Goal: Information Seeking & Learning: Learn about a topic

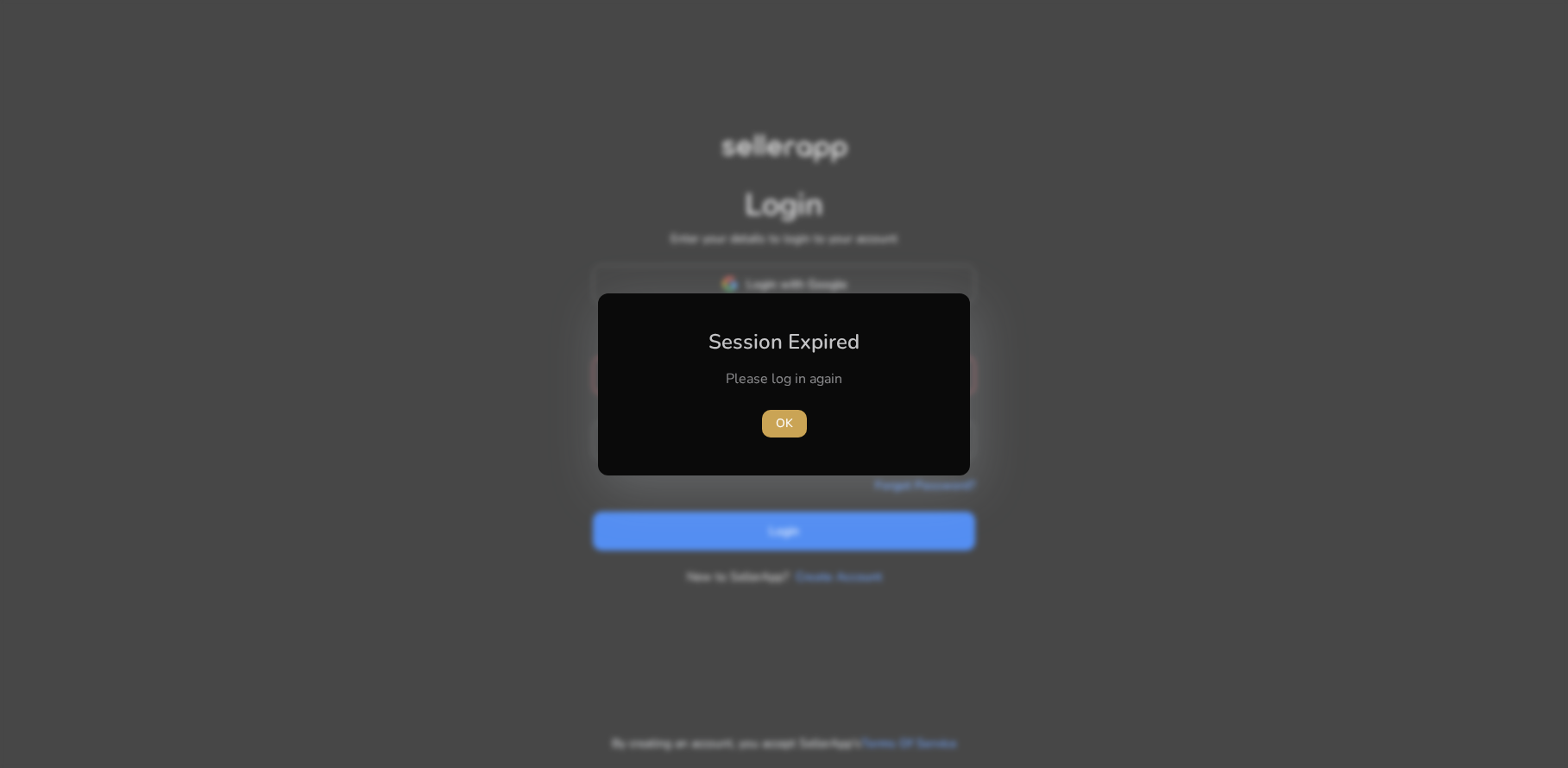
click at [786, 423] on span "OK" at bounding box center [785, 422] width 17 height 18
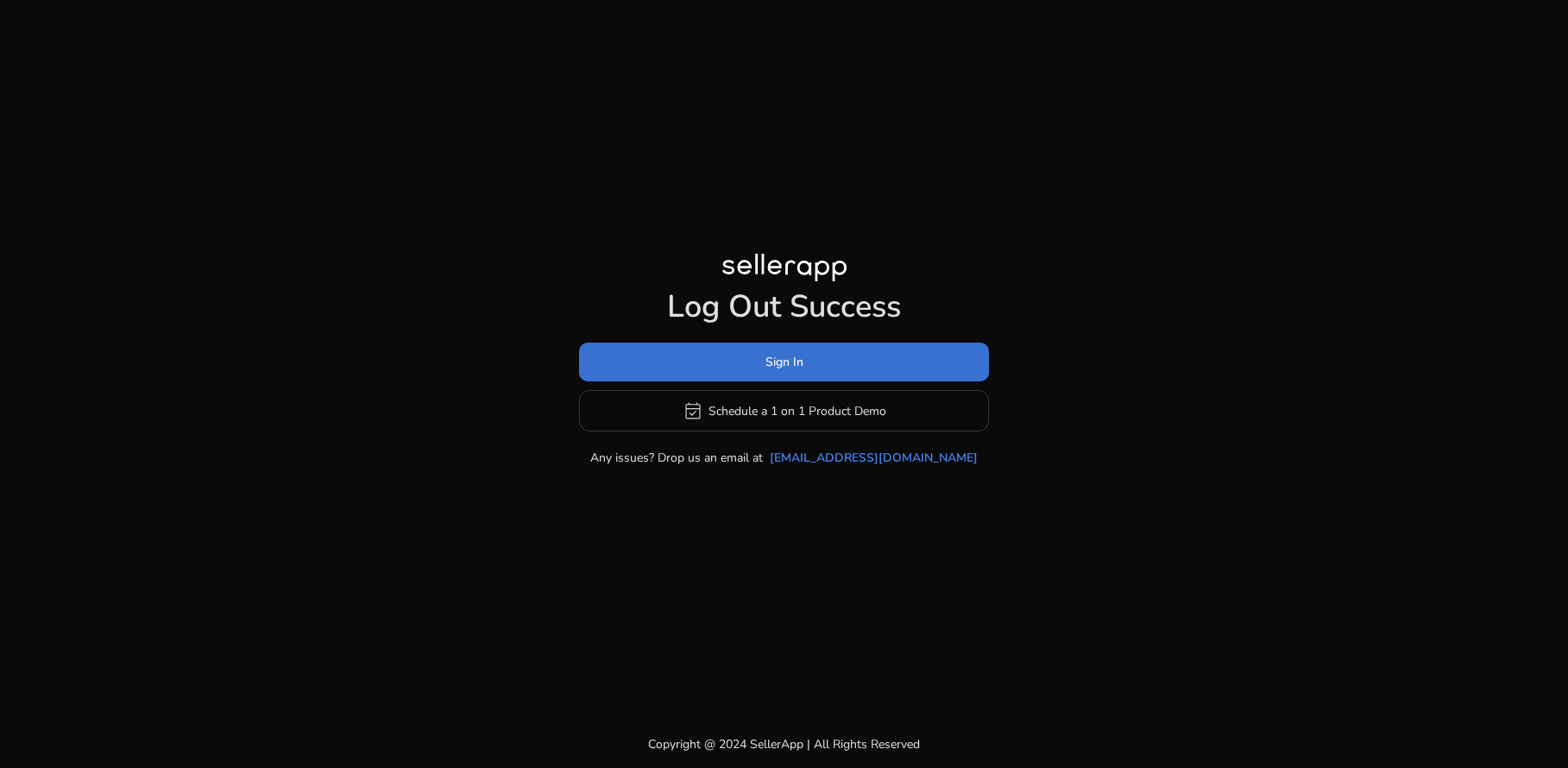
click at [802, 355] on span "Sign In" at bounding box center [785, 361] width 38 height 18
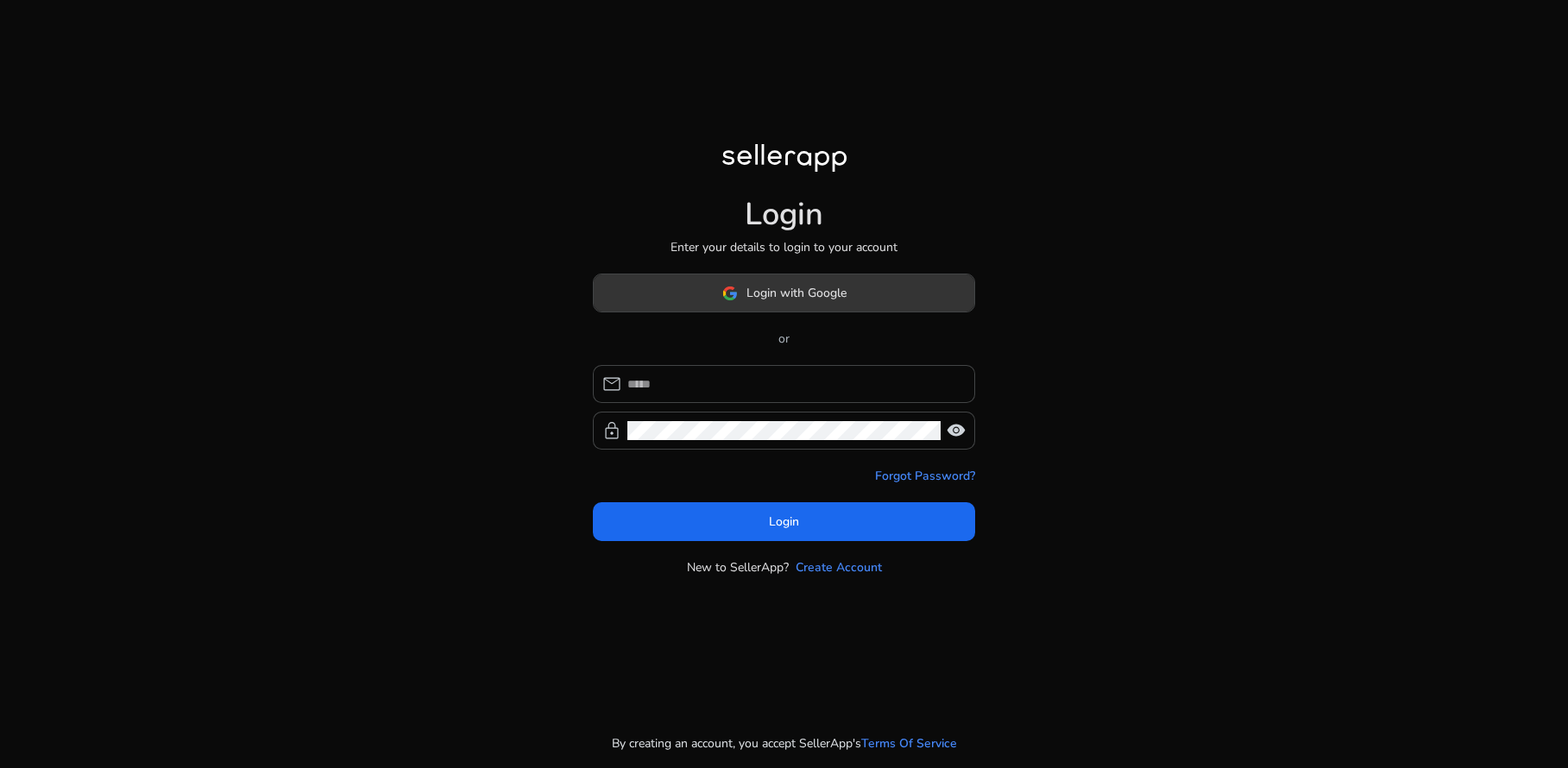
click at [799, 307] on span at bounding box center [784, 293] width 381 height 42
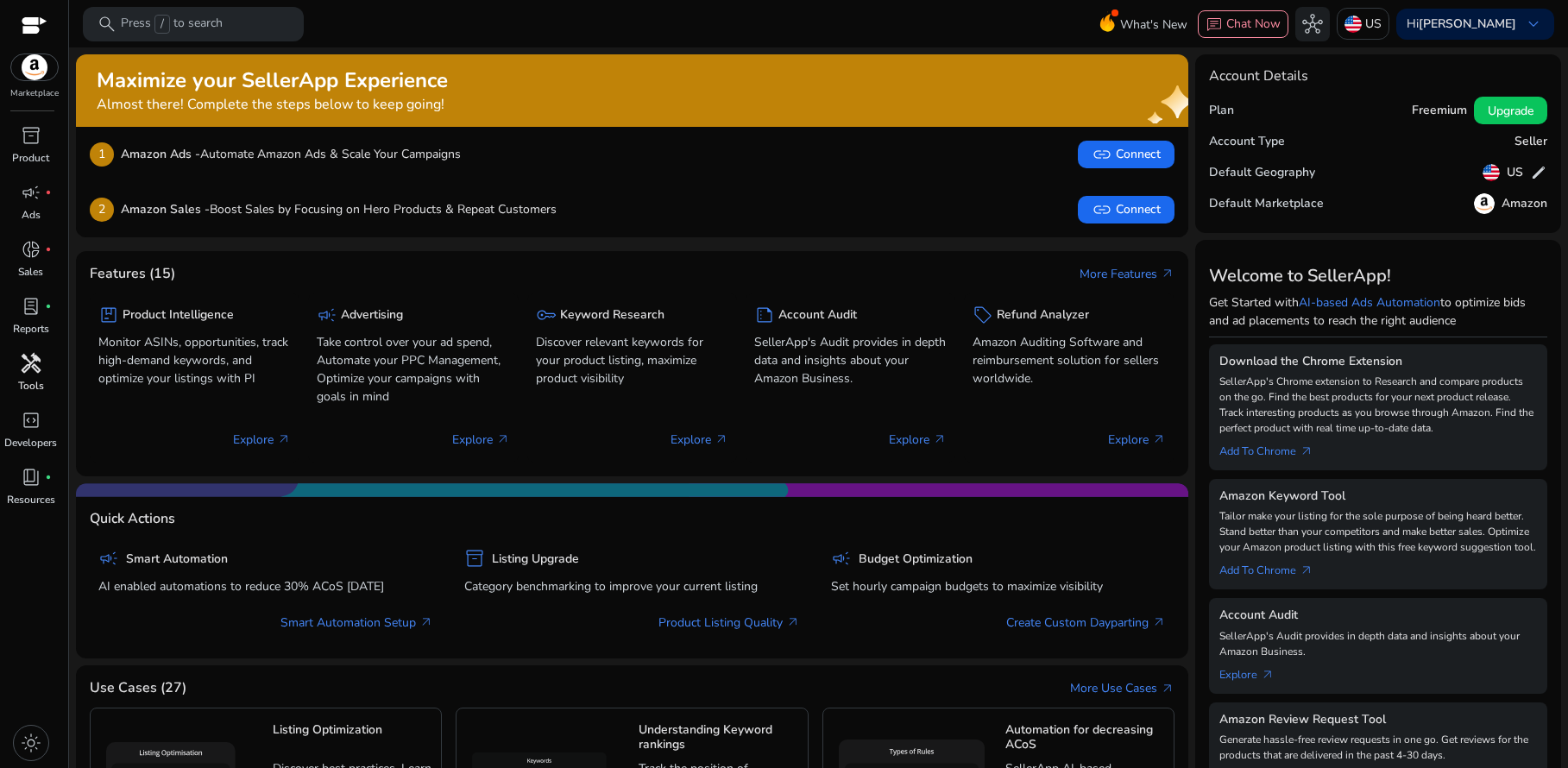
click at [17, 369] on div "handyman" at bounding box center [30, 363] width 48 height 28
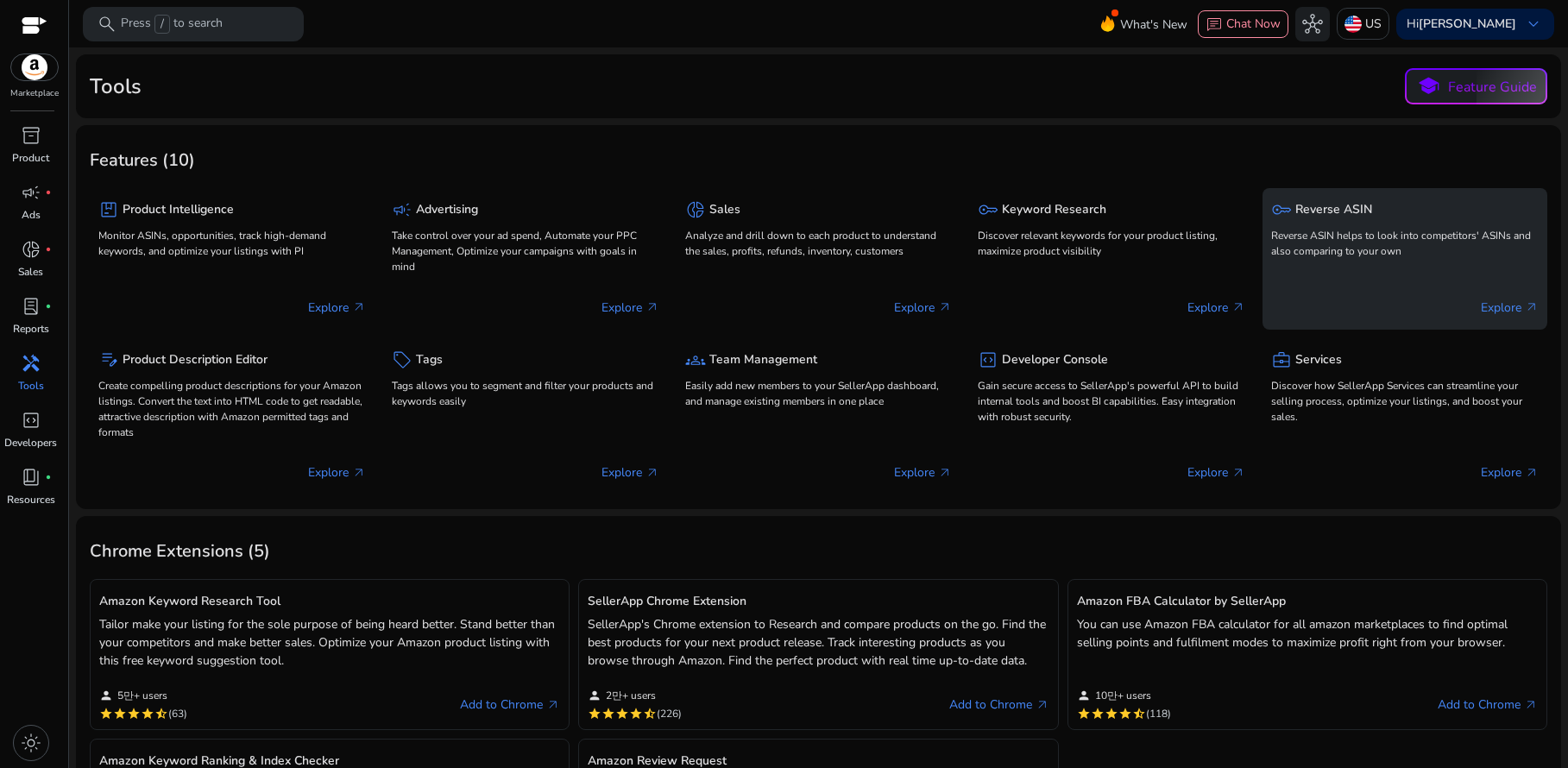
click at [1305, 254] on p "Reverse ASIN helps to look into competitors' ASINs and also comparing to your o…" at bounding box center [1404, 244] width 267 height 31
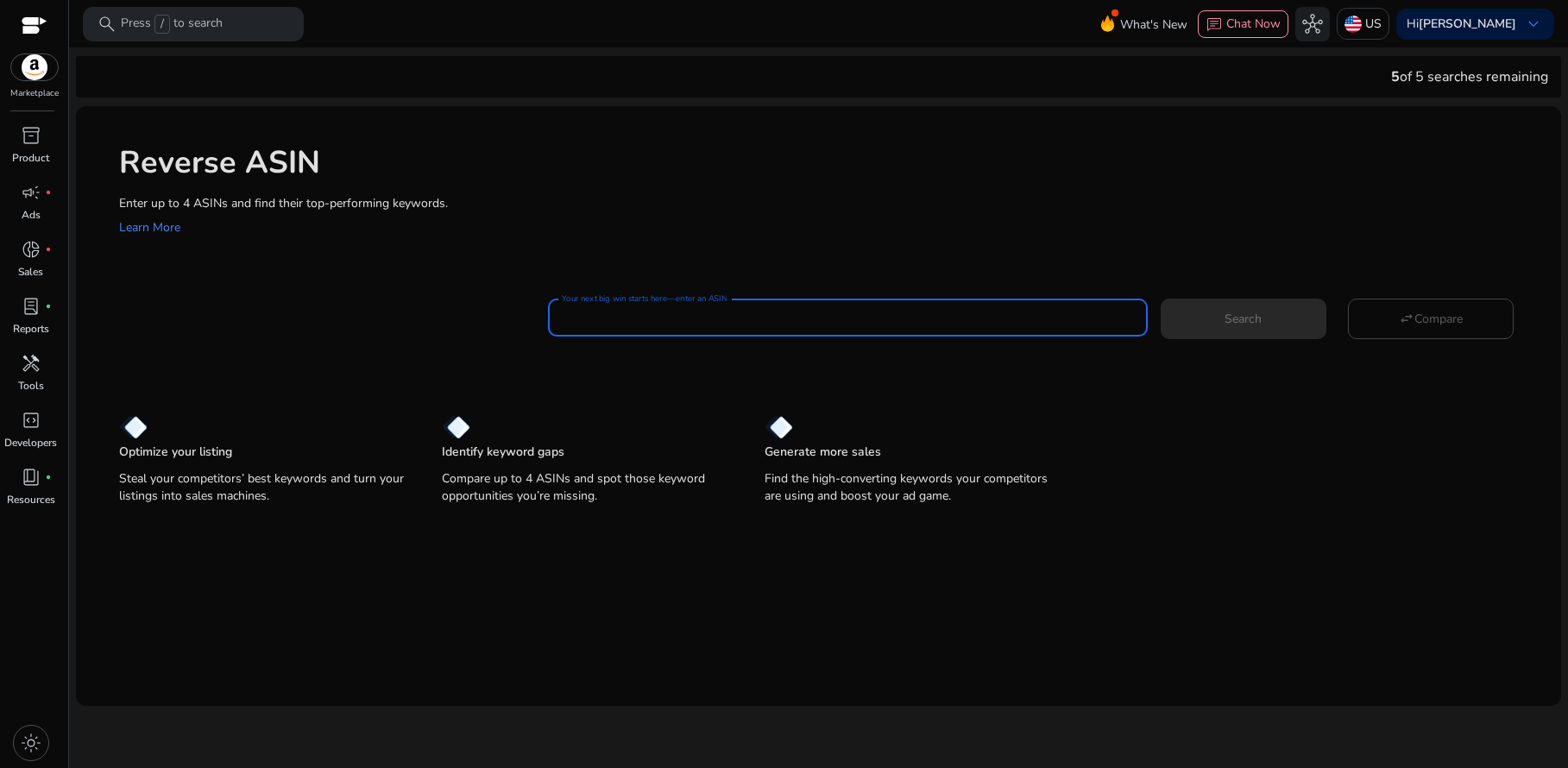
click at [823, 312] on input "Your next big win starts here—enter an ASIN" at bounding box center [848, 318] width 572 height 19
paste input "**********"
type input "**********"
click at [1211, 324] on span at bounding box center [1243, 319] width 166 height 42
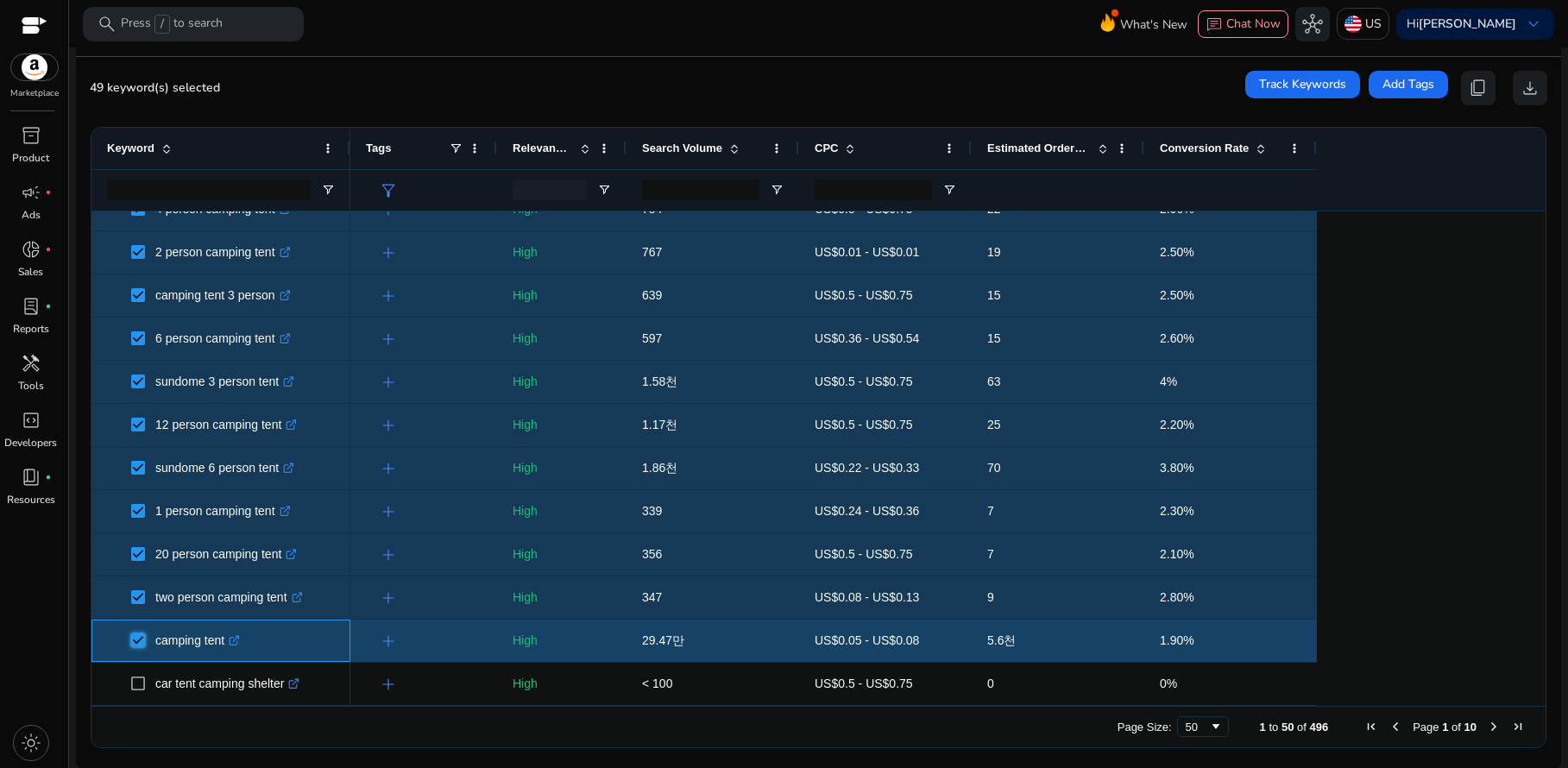
scroll to position [202, 0]
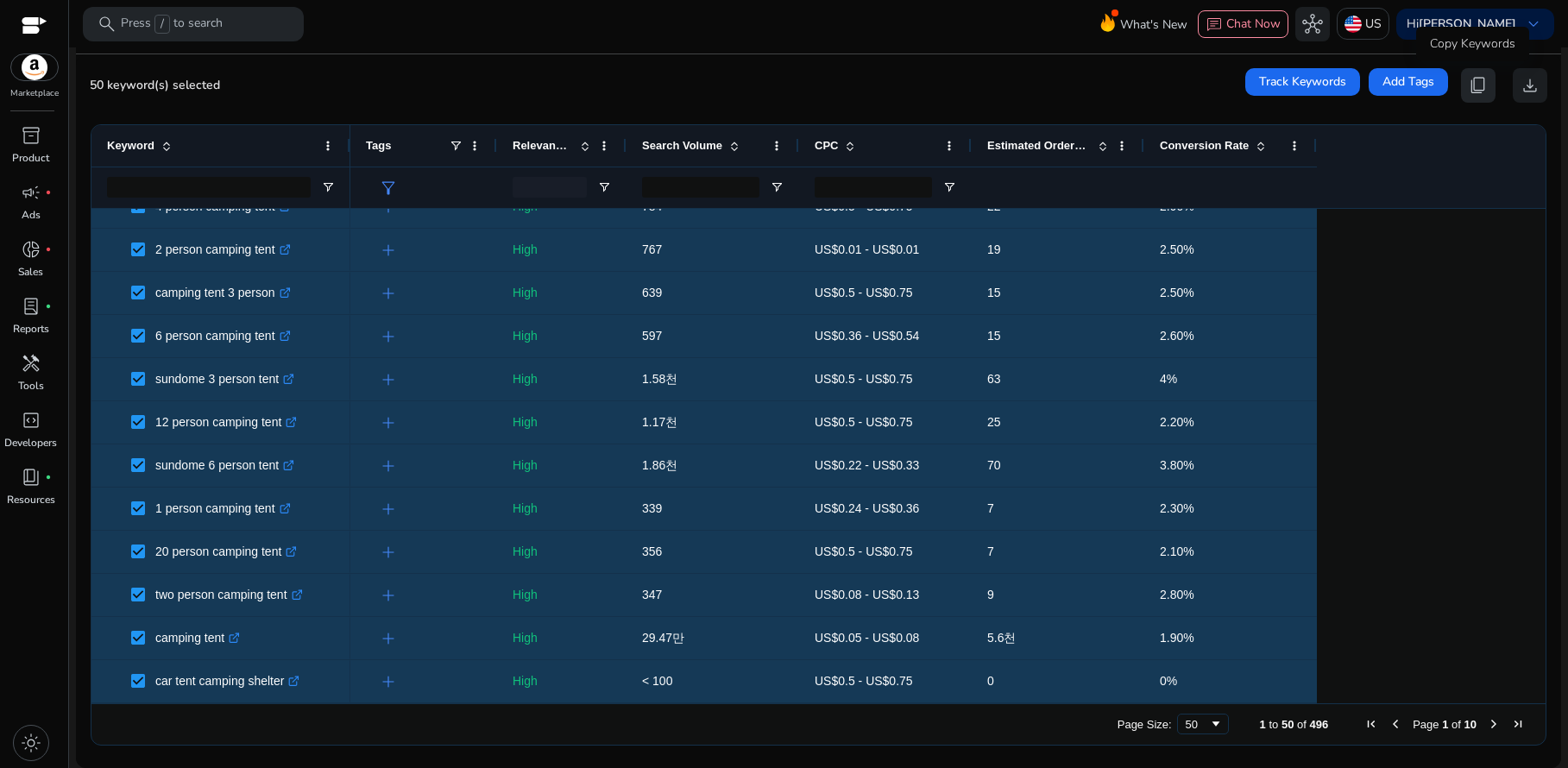
click at [1469, 78] on span "content_copy" at bounding box center [1478, 85] width 21 height 21
